Goal: Information Seeking & Learning: Find specific page/section

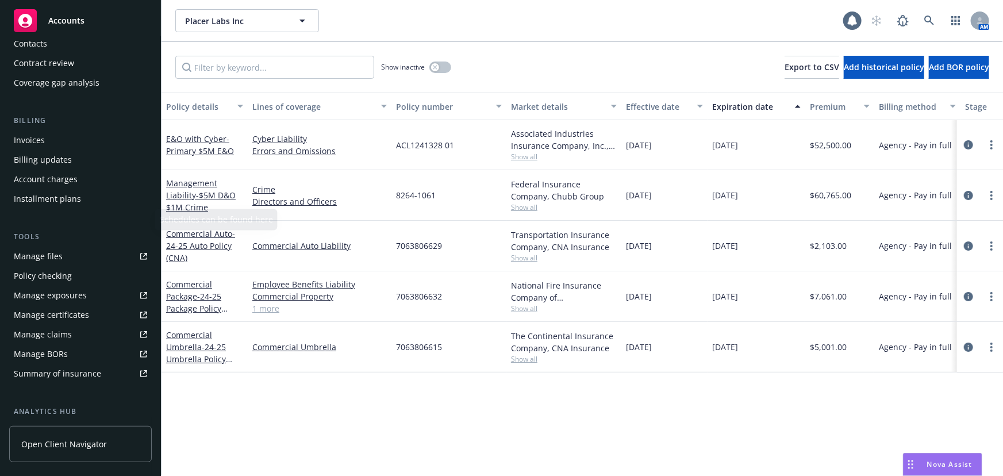
scroll to position [209, 0]
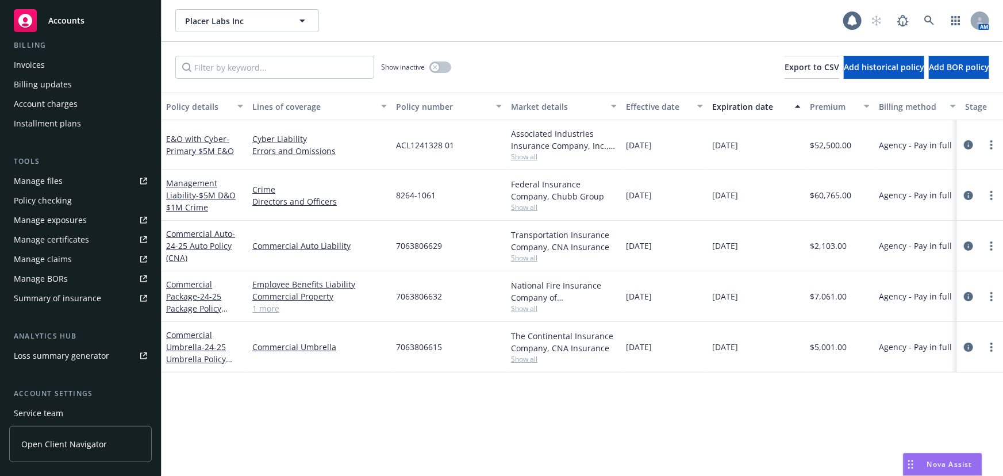
click at [53, 411] on div "Service team" at bounding box center [38, 413] width 49 height 18
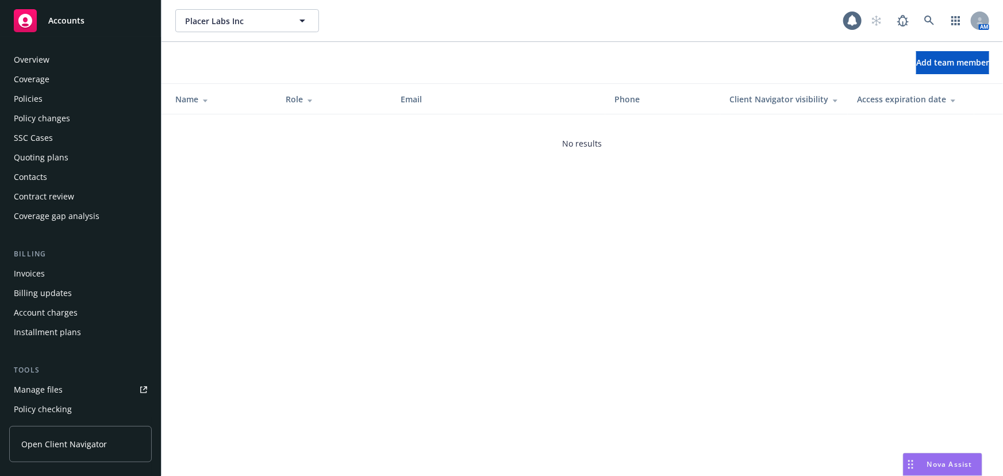
scroll to position [292, 0]
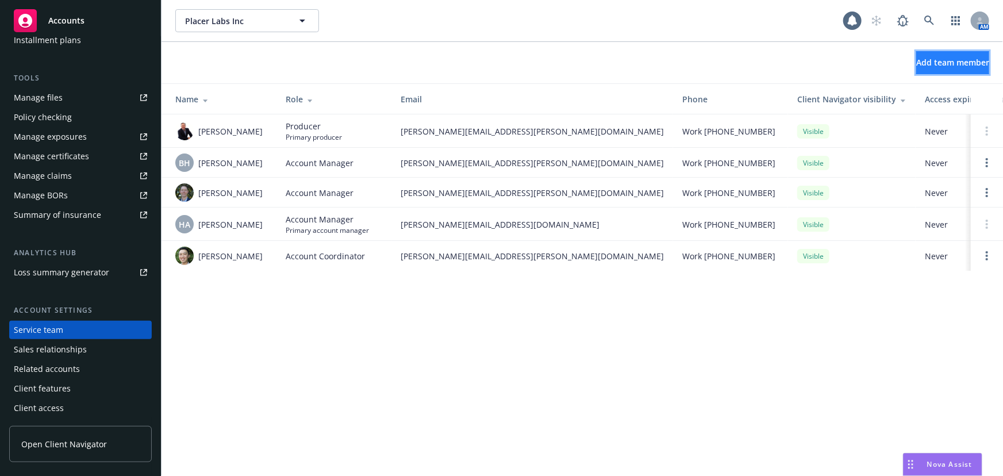
click at [933, 59] on span "Add team member" at bounding box center [953, 62] width 73 height 11
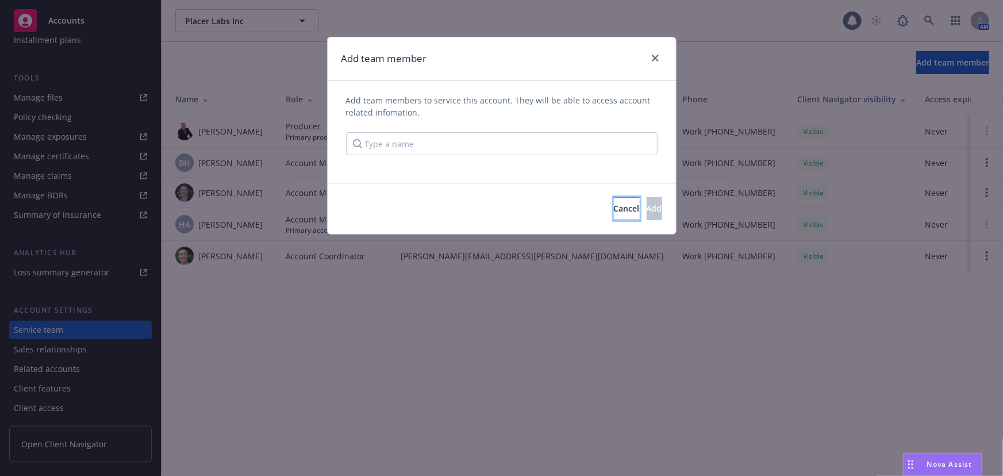
click at [614, 210] on span "Cancel" at bounding box center [627, 208] width 26 height 11
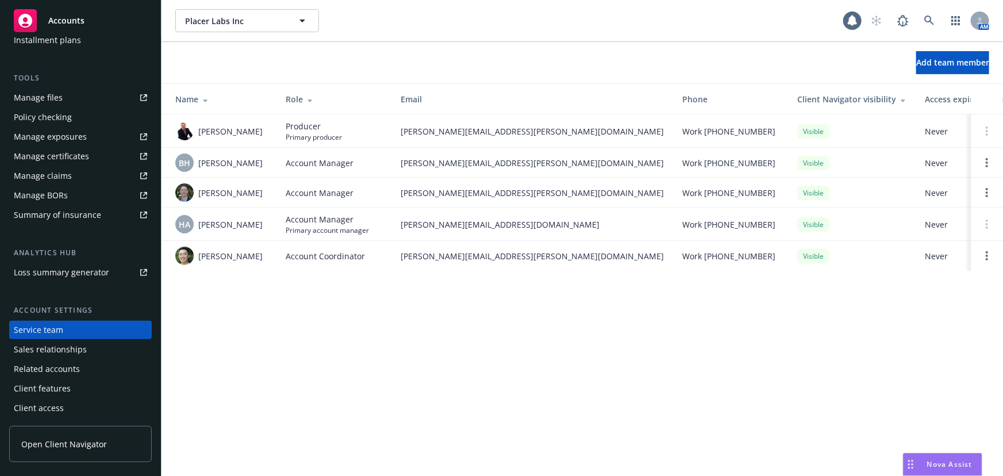
drag, startPoint x: 937, startPoint y: 318, endPoint x: 894, endPoint y: 252, distance: 79.3
click at [937, 318] on div "Placer Labs Inc Placer Labs Inc 1 AM Add team member Name Role Email Phone Clie…" at bounding box center [583, 238] width 842 height 476
click at [937, 67] on span "Add team member" at bounding box center [953, 62] width 73 height 11
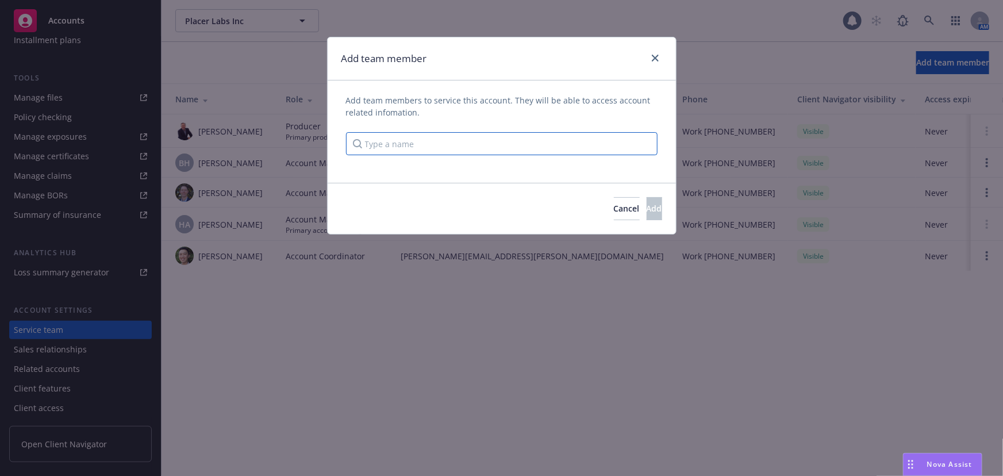
click at [411, 154] on input "Type a name" at bounding box center [502, 143] width 312 height 23
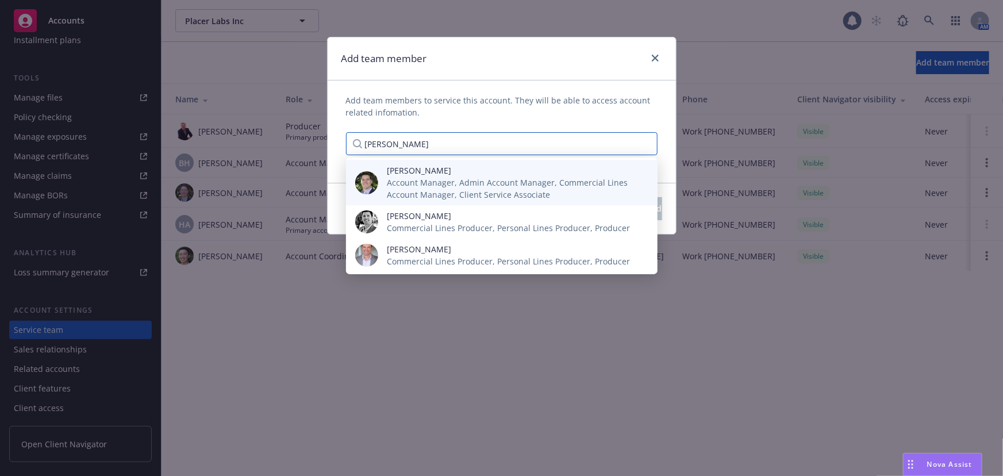
type input "eric"
click at [451, 187] on span "Account Manager, Admin Account Manager, Commercial Lines Account Manager, Clien…" at bounding box center [514, 189] width 252 height 24
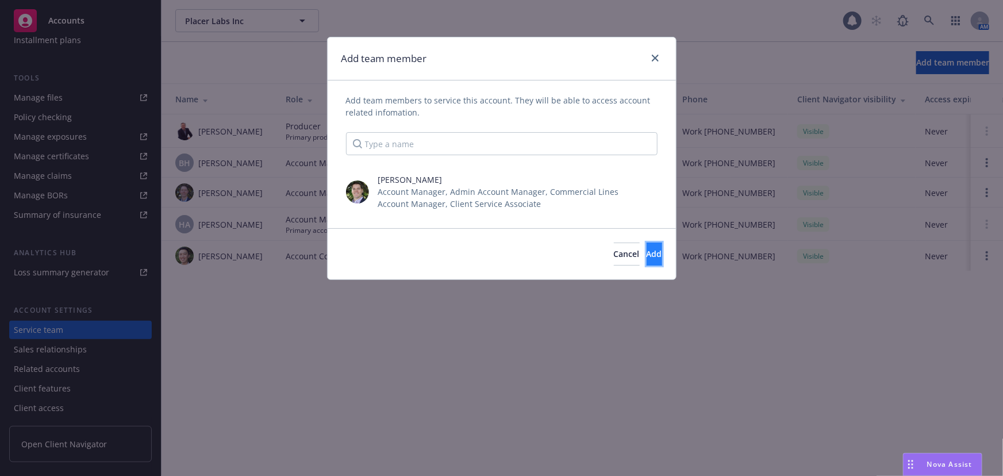
click at [647, 248] on button "Add" at bounding box center [655, 254] width 16 height 23
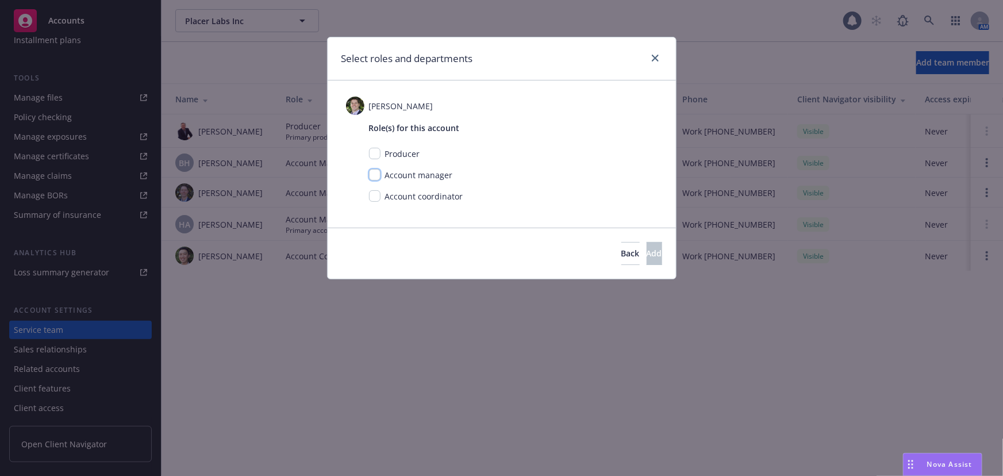
click at [374, 173] on input "checkbox" at bounding box center [375, 175] width 12 height 12
checkbox input "true"
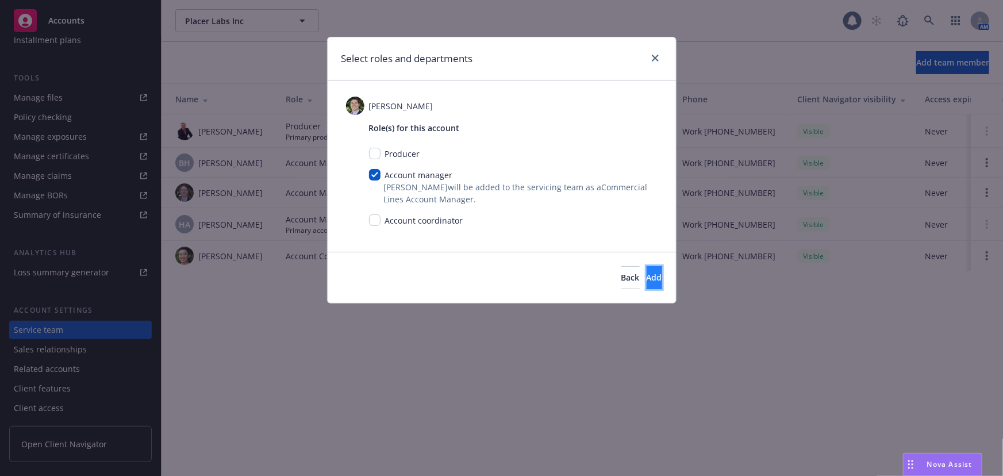
click at [652, 284] on button "Add" at bounding box center [655, 277] width 16 height 23
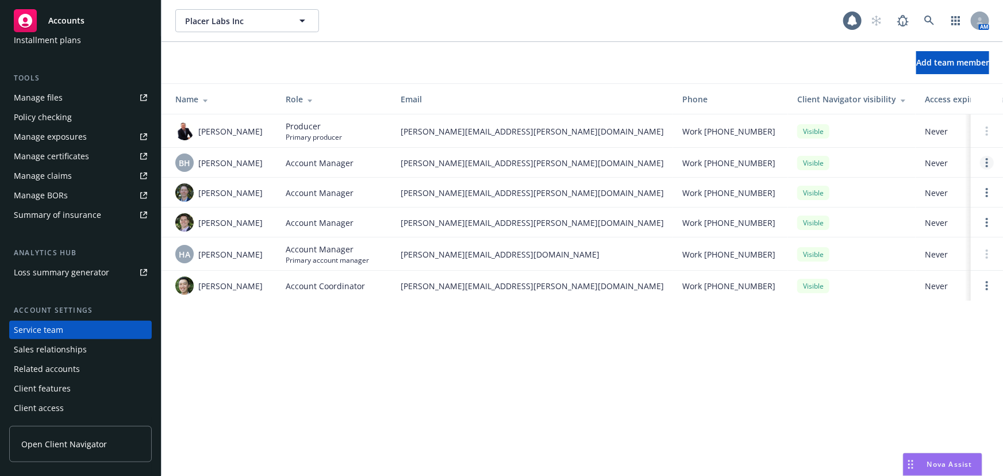
click at [990, 161] on link "Open options" at bounding box center [987, 163] width 14 height 14
click at [986, 194] on icon "Open options" at bounding box center [987, 192] width 2 height 9
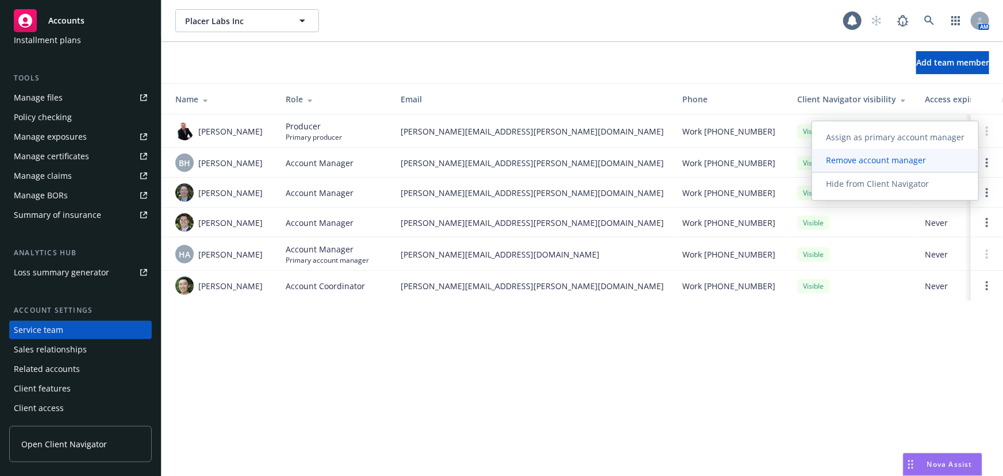
click at [902, 161] on span "Remove account manager" at bounding box center [877, 160] width 128 height 11
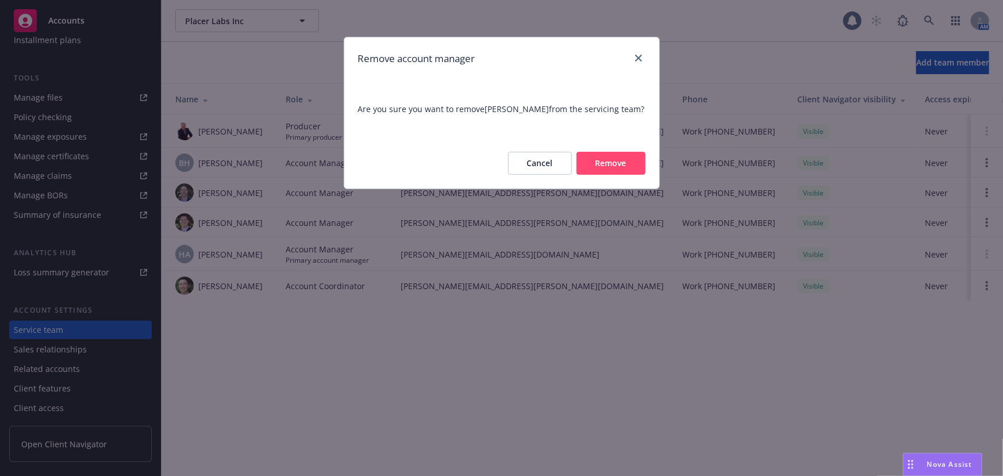
click at [610, 164] on button "Remove" at bounding box center [611, 163] width 69 height 23
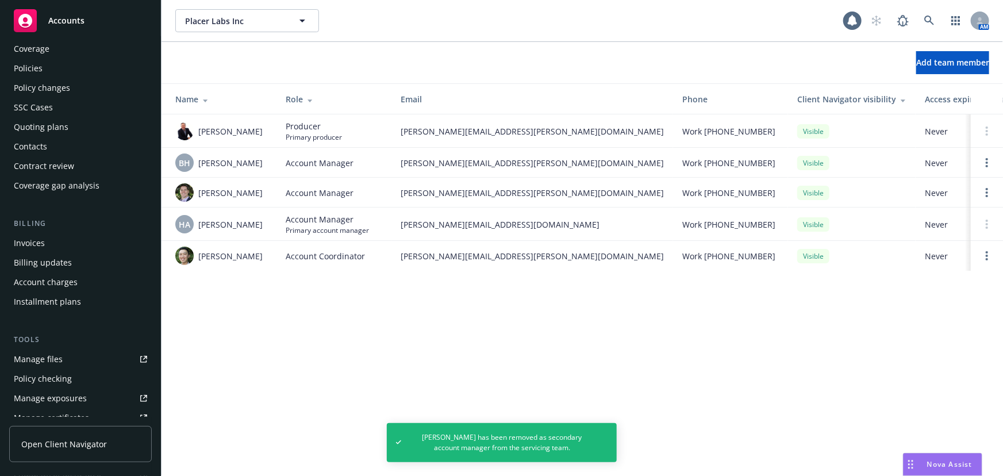
scroll to position [0, 0]
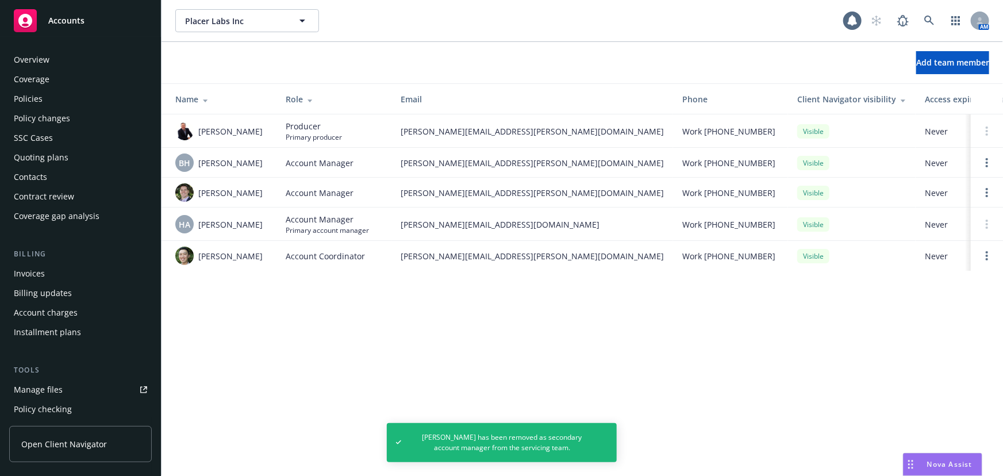
click at [50, 96] on div "Policies" at bounding box center [80, 99] width 133 height 18
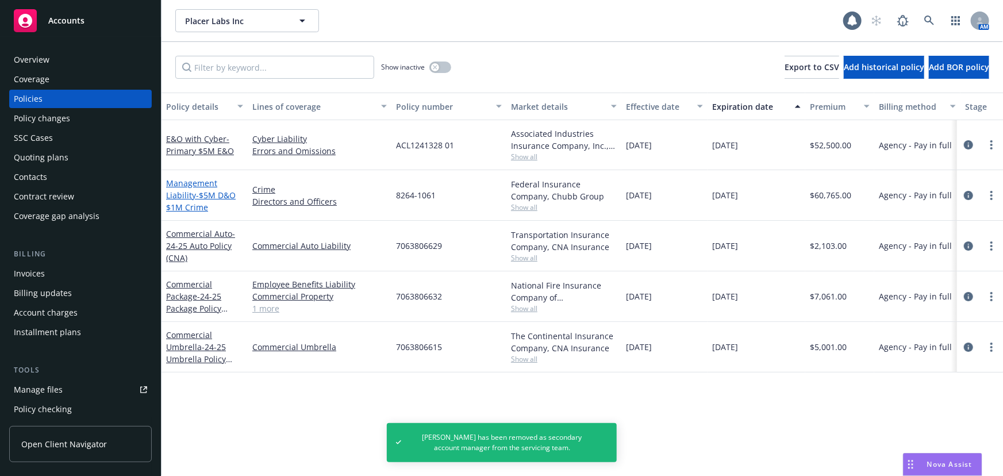
click at [201, 192] on span "- $5M D&O $1M Crime" at bounding box center [201, 201] width 70 height 23
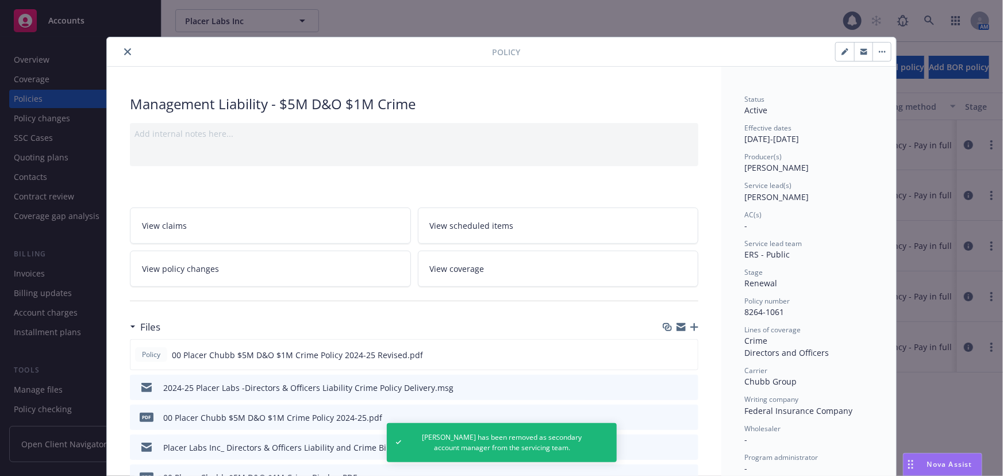
click at [842, 52] on icon "button" at bounding box center [845, 51] width 7 height 7
select select "RENEWAL"
select select "12"
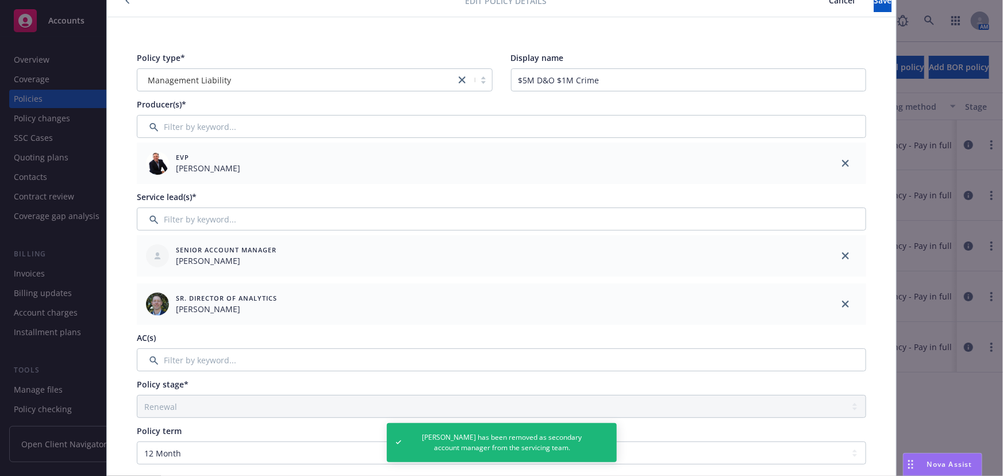
scroll to position [104, 0]
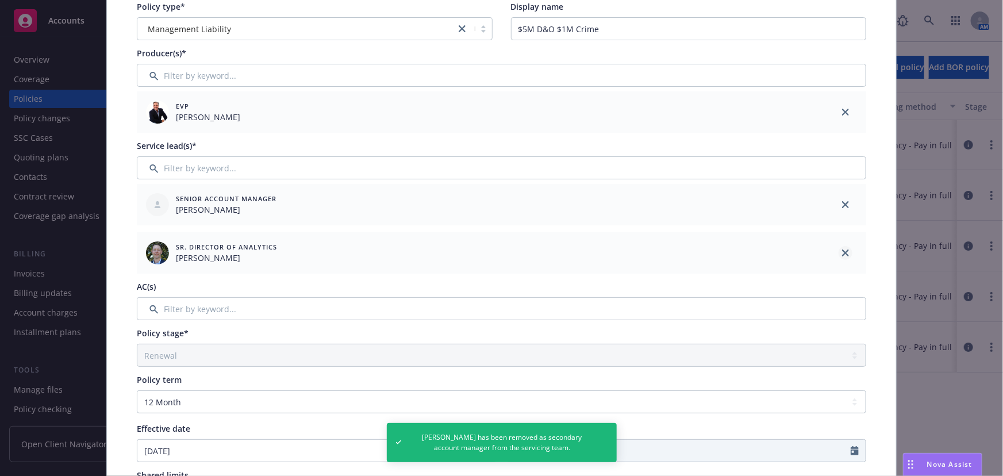
click at [842, 250] on icon "close" at bounding box center [845, 253] width 7 height 7
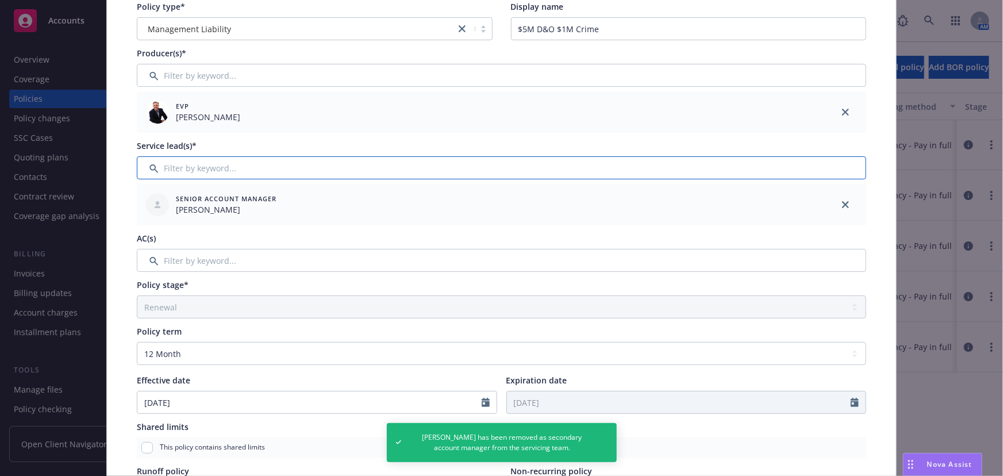
click at [240, 168] on input "Filter by keyword..." at bounding box center [502, 167] width 730 height 23
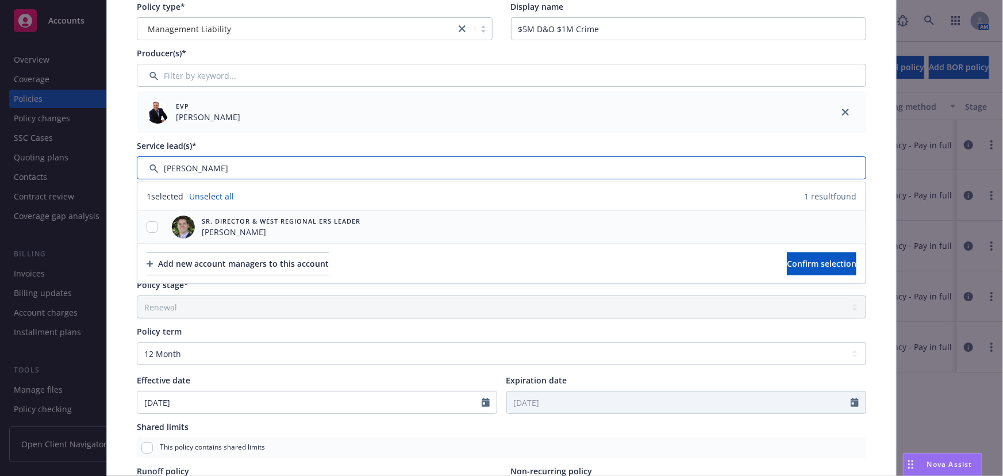
type input "eric"
click at [150, 224] on input "checkbox" at bounding box center [153, 227] width 12 height 12
checkbox input "true"
click at [787, 254] on button "Confirm selection" at bounding box center [822, 263] width 70 height 23
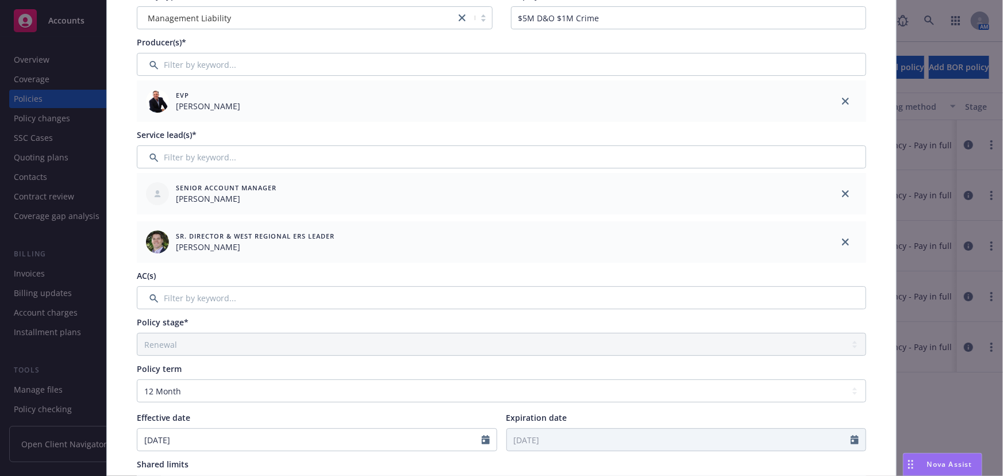
scroll to position [0, 0]
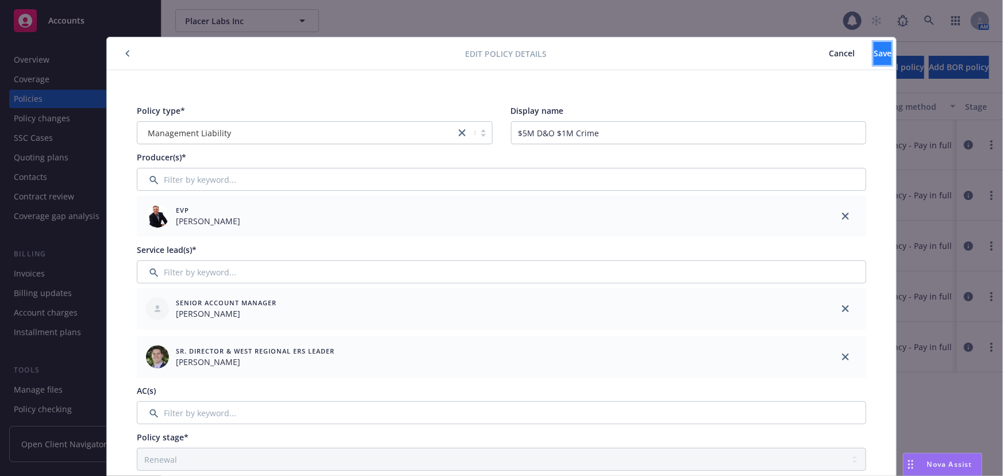
click at [874, 58] on span "Save" at bounding box center [883, 53] width 18 height 11
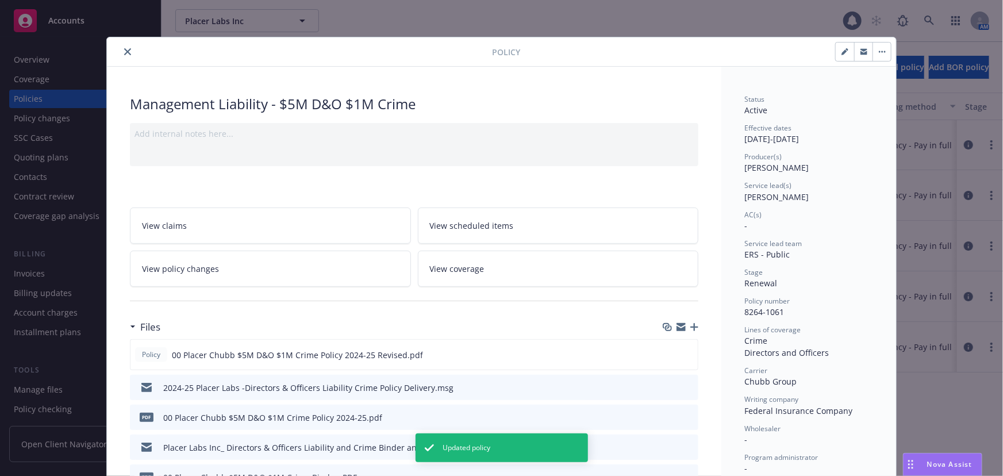
click at [129, 55] on button "close" at bounding box center [128, 52] width 14 height 14
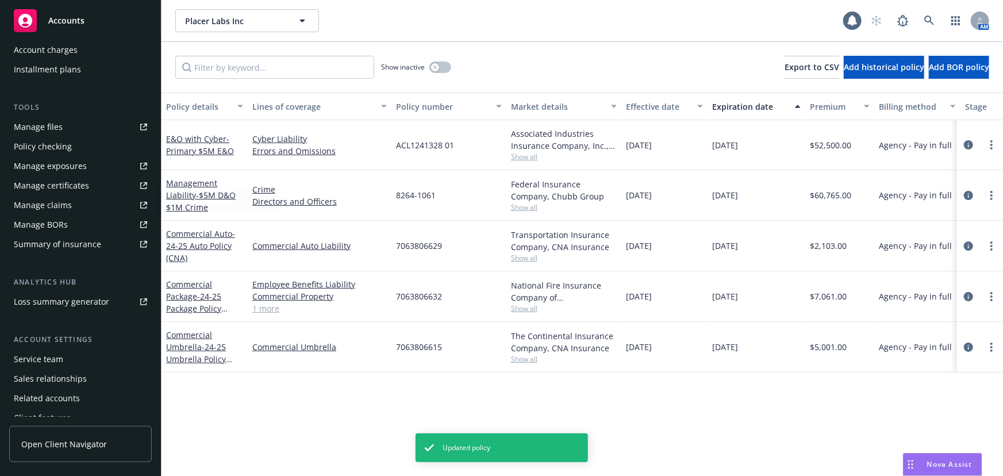
scroll to position [292, 0]
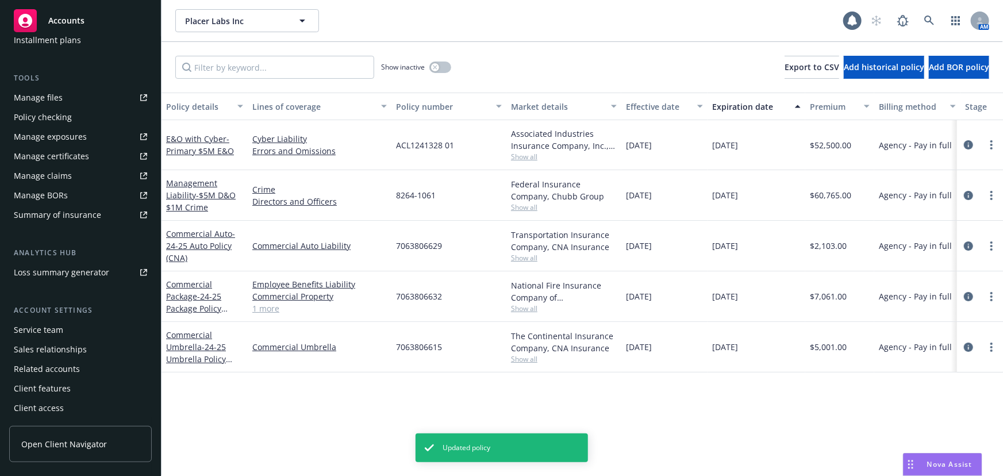
click at [41, 328] on div "Service team" at bounding box center [38, 330] width 49 height 18
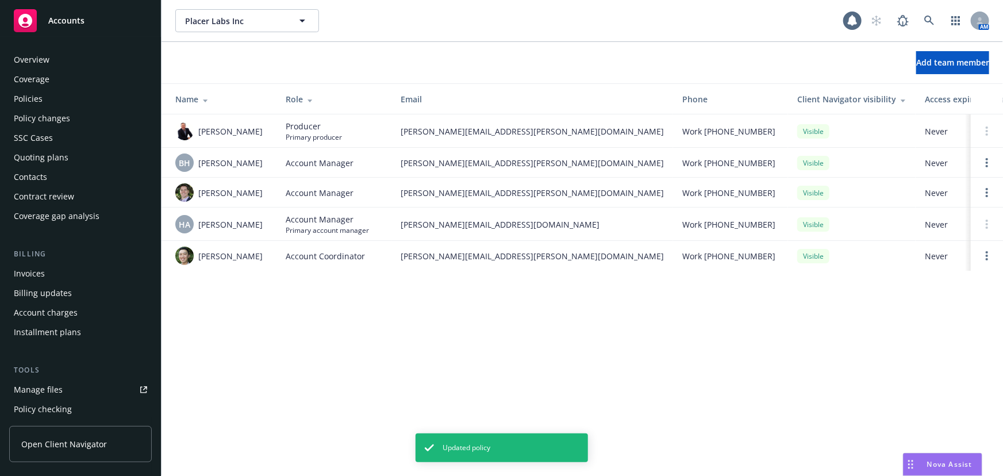
scroll to position [292, 0]
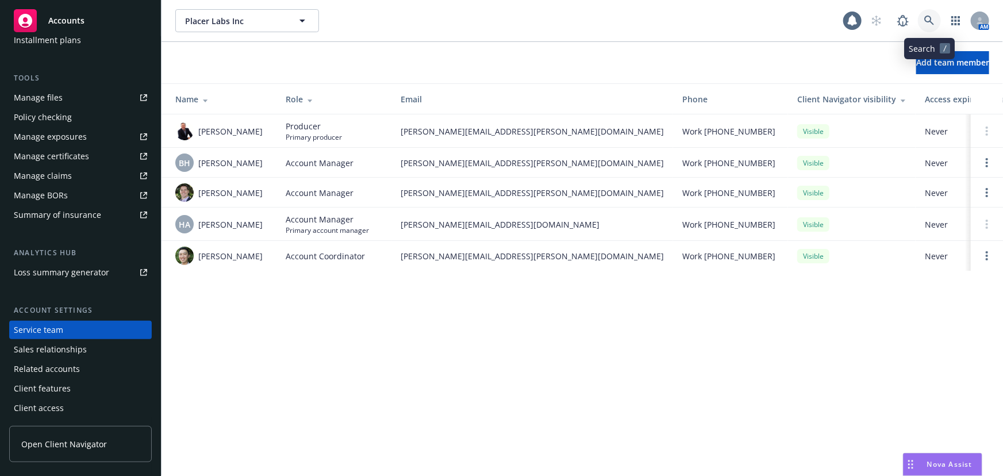
click at [931, 20] on icon at bounding box center [930, 21] width 10 height 10
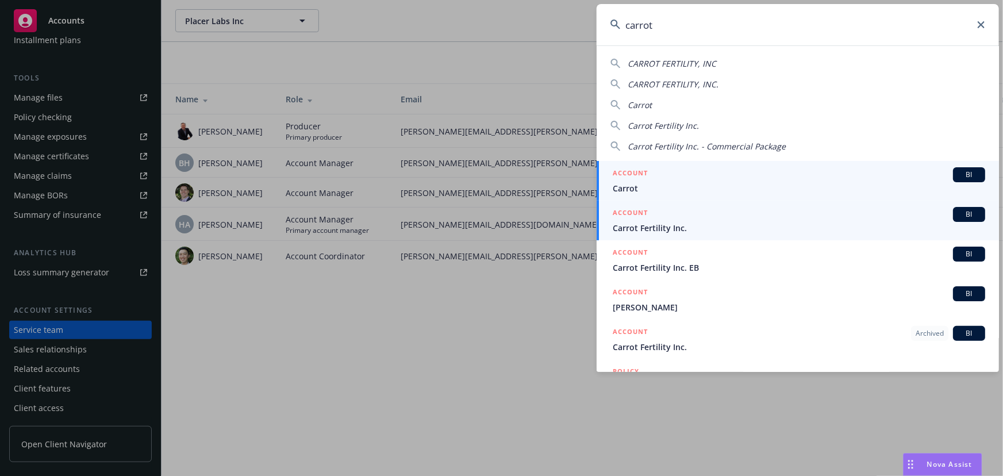
type input "carrot"
click at [678, 226] on span "Carrot Fertility Inc." at bounding box center [799, 228] width 373 height 12
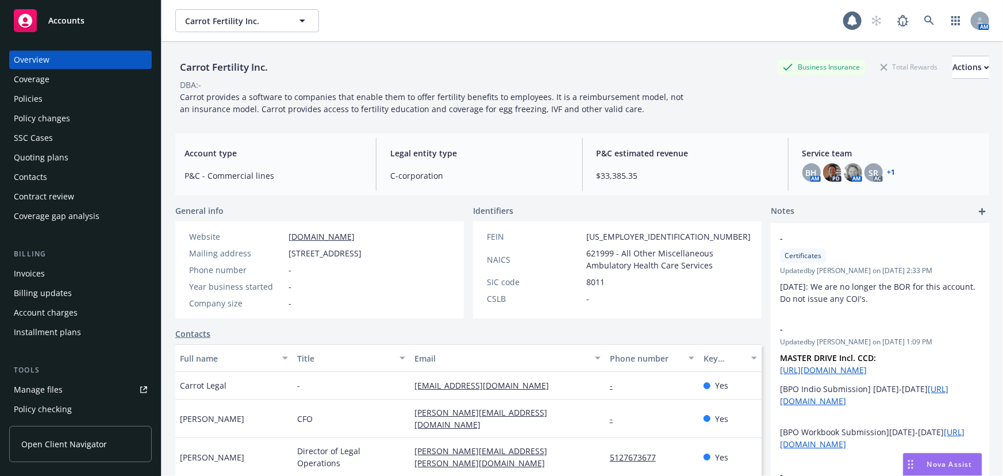
click at [65, 104] on div "Policies" at bounding box center [80, 99] width 133 height 18
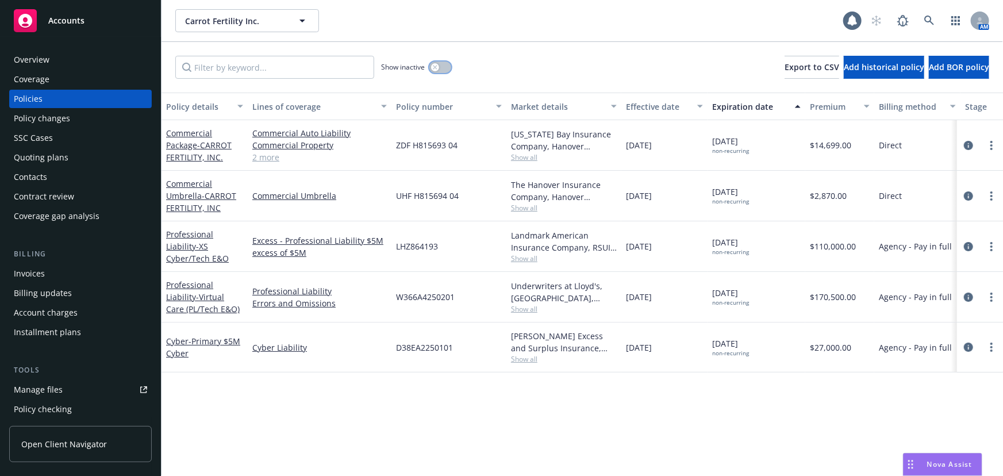
click at [438, 68] on div "button" at bounding box center [435, 67] width 8 height 8
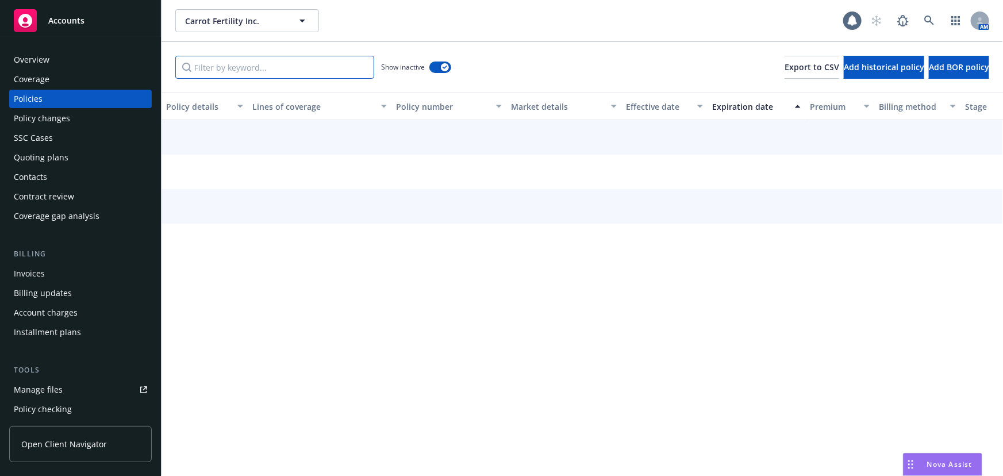
click at [296, 74] on input "Filter by keyword..." at bounding box center [274, 67] width 199 height 23
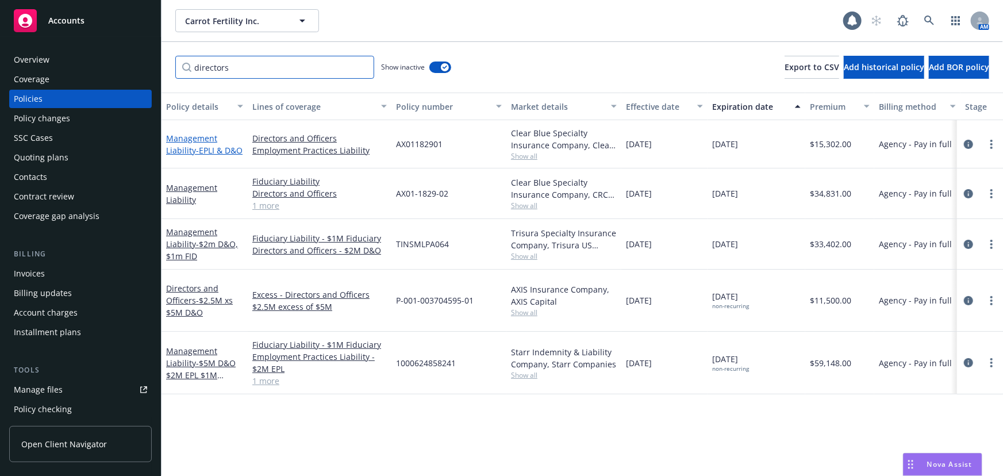
type input "directors"
click at [185, 136] on link "Management Liability - EPLI & D&O" at bounding box center [204, 144] width 76 height 23
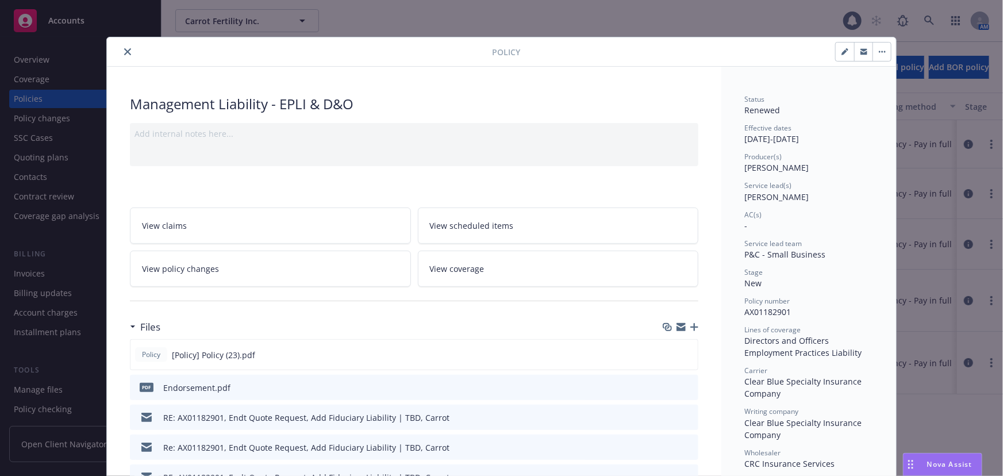
click at [126, 53] on icon "close" at bounding box center [127, 51] width 7 height 7
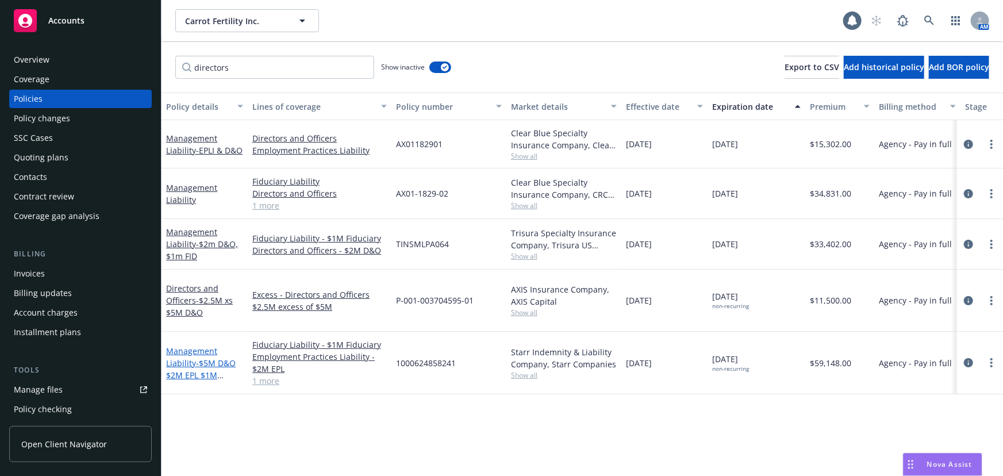
click at [213, 358] on span "- $5M D&O $2M EPL $1M Fiduciary" at bounding box center [201, 375] width 70 height 35
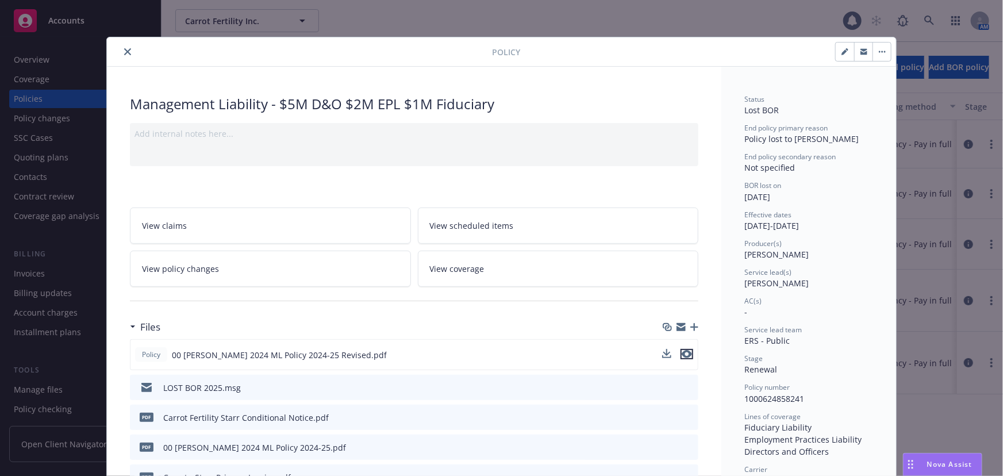
click at [684, 351] on icon "preview file" at bounding box center [687, 354] width 10 height 8
click at [121, 48] on button "close" at bounding box center [128, 52] width 14 height 14
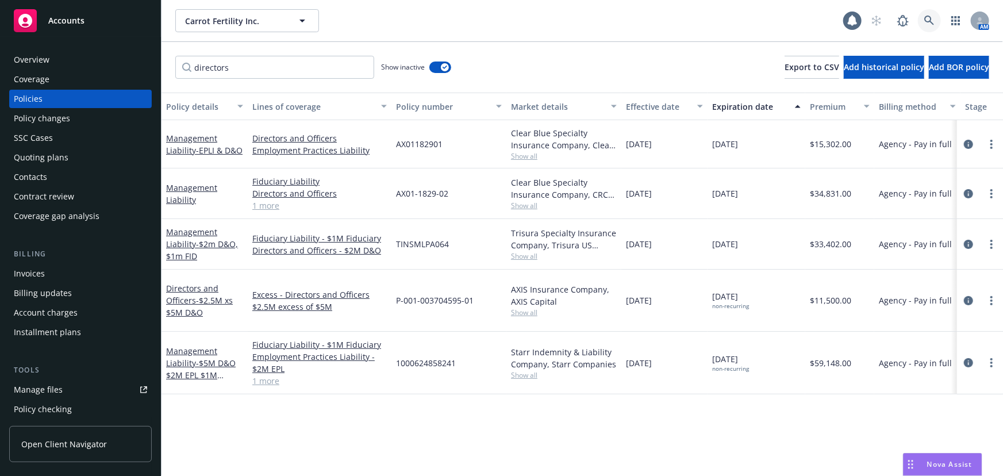
click at [938, 20] on link at bounding box center [929, 20] width 23 height 23
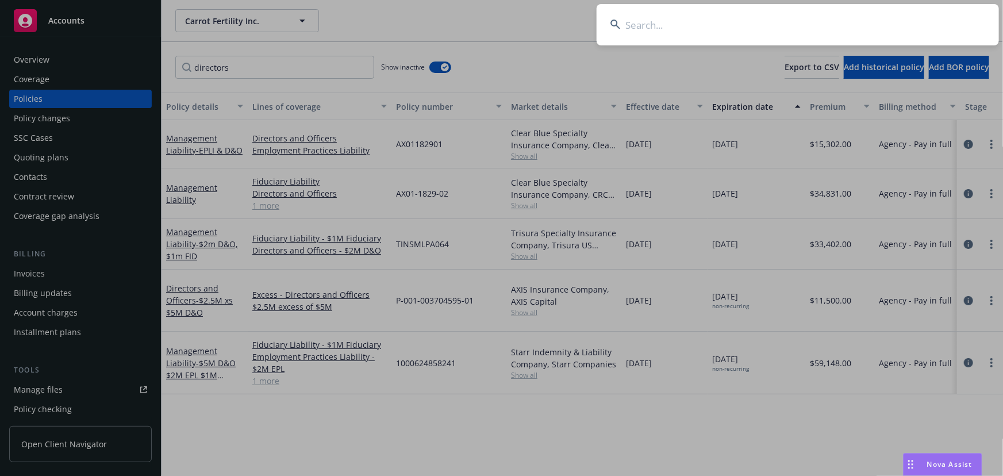
type input "d"
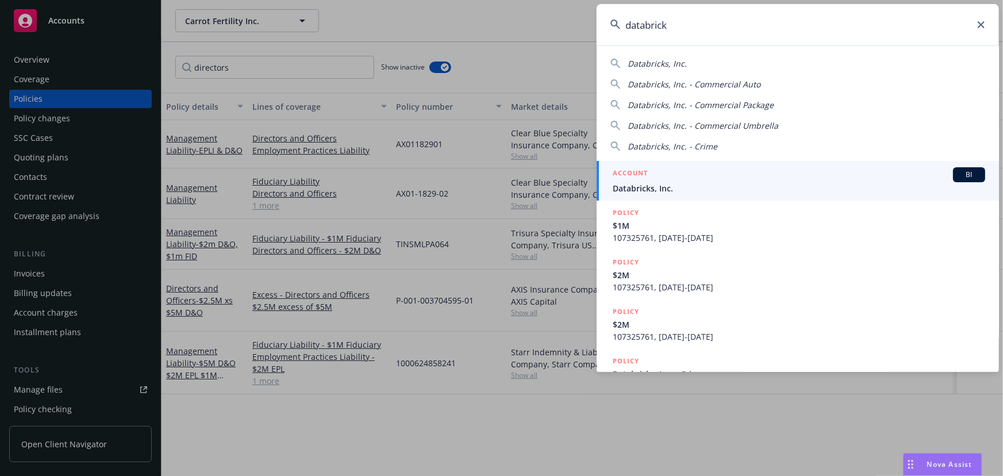
type input "databrick"
click at [772, 197] on link "ACCOUNT BI Databricks, Inc." at bounding box center [798, 181] width 403 height 40
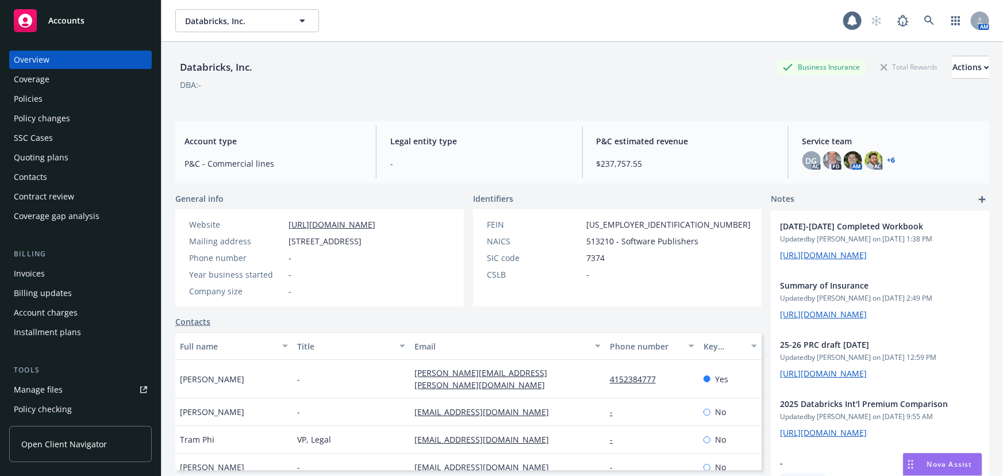
click at [109, 99] on div "Policies" at bounding box center [80, 99] width 133 height 18
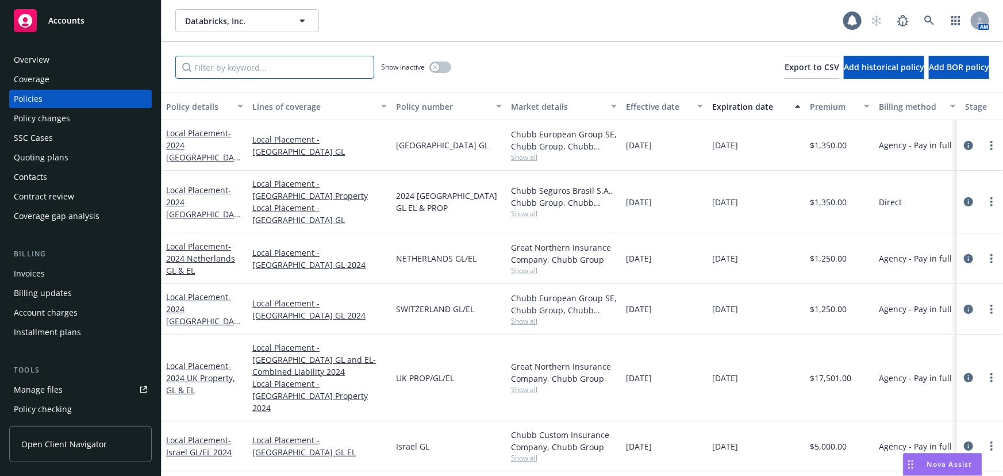
click at [242, 71] on input "Filter by keyword..." at bounding box center [274, 67] width 199 height 23
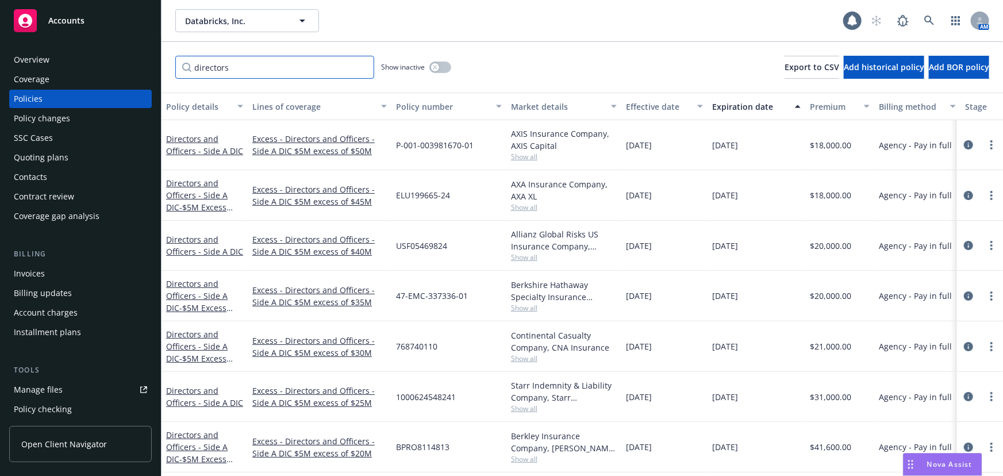
type input "directors"
click at [926, 17] on icon at bounding box center [930, 21] width 10 height 10
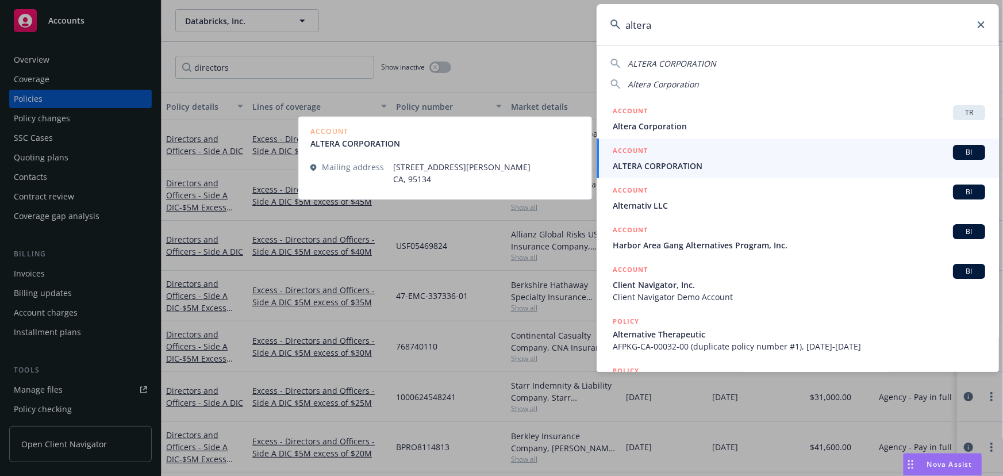
type input "altera"
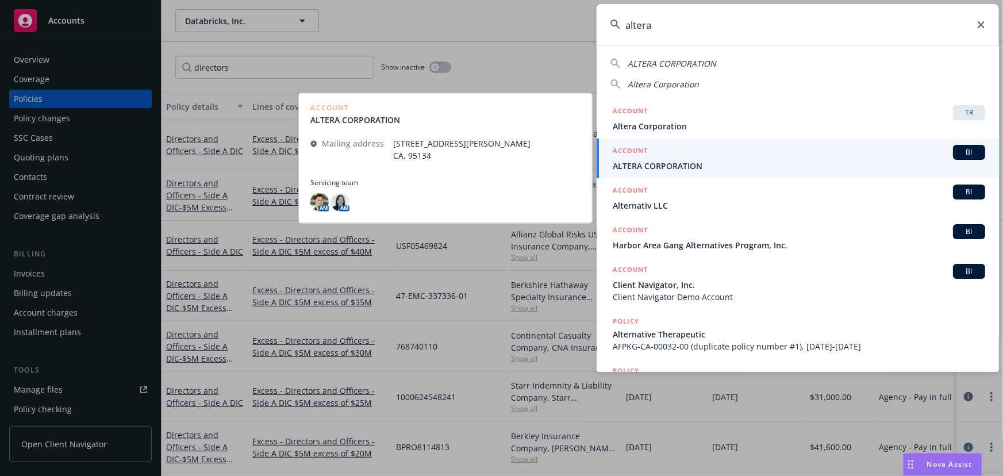
click at [746, 166] on span "ALTERA CORPORATION" at bounding box center [799, 166] width 373 height 12
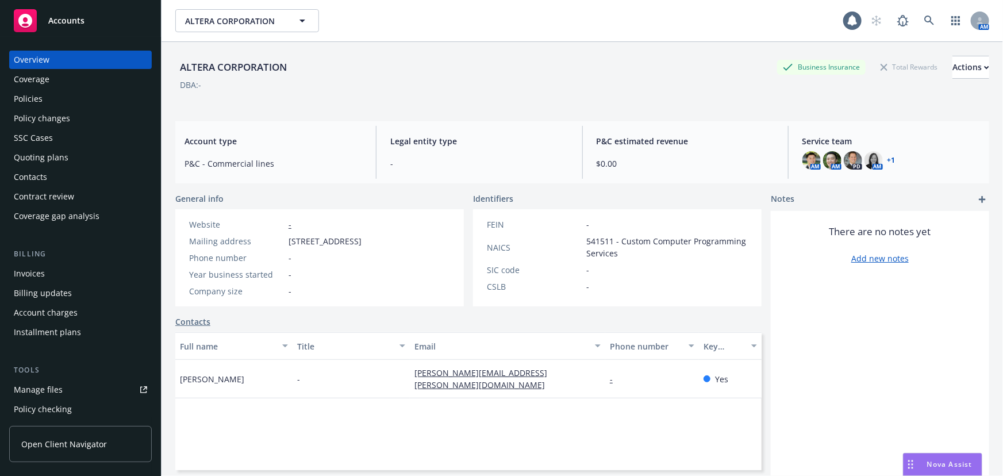
click at [83, 104] on div "Policies" at bounding box center [80, 99] width 133 height 18
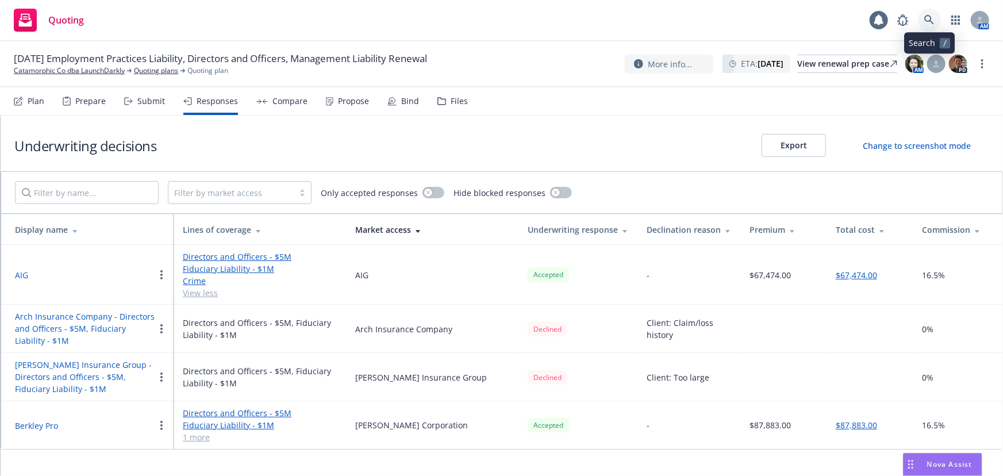
click at [922, 23] on link at bounding box center [929, 20] width 23 height 23
click at [623, 108] on nav "Plan Prepare Submit Responses Compare Propose Bind Files" at bounding box center [502, 101] width 976 height 28
click at [36, 425] on button "Berkley Pro" at bounding box center [36, 426] width 43 height 12
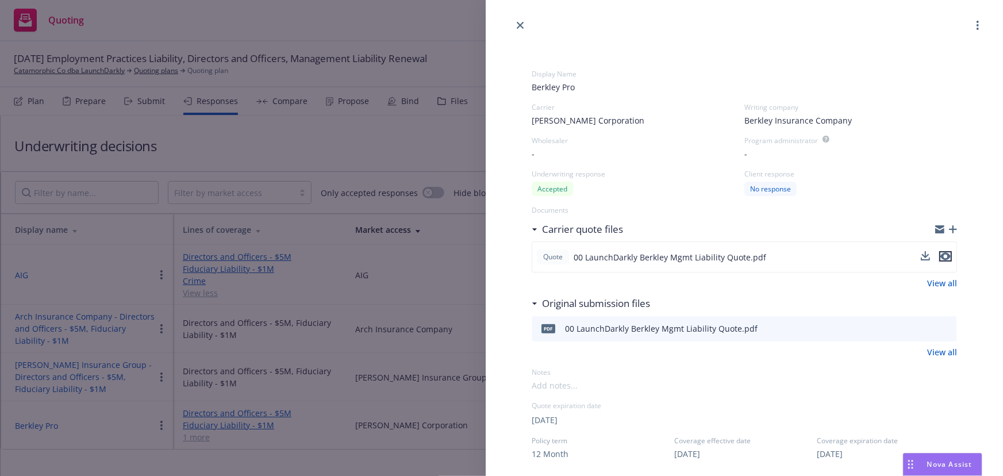
click at [941, 258] on icon "preview file" at bounding box center [946, 256] width 10 height 8
click at [523, 27] on icon "close" at bounding box center [520, 25] width 7 height 7
